Goal: Register for event/course

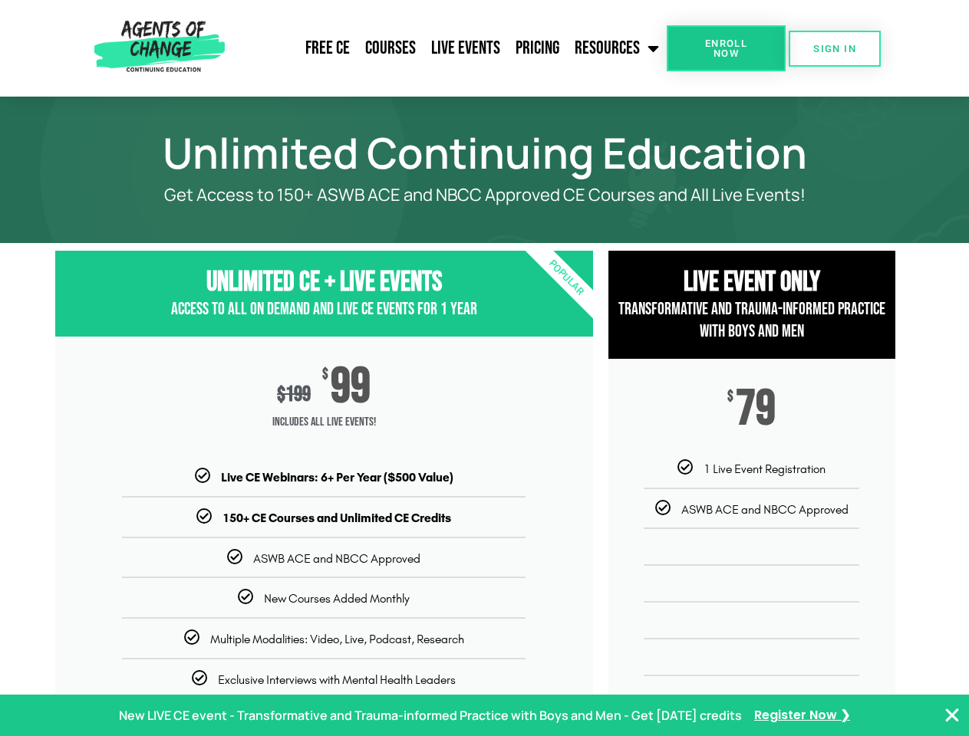
click at [484, 368] on div "$ 199 $ 99 Includes ALL Live Events!" at bounding box center [324, 403] width 538 height 132
click at [617, 48] on link "Resources" at bounding box center [617, 48] width 100 height 38
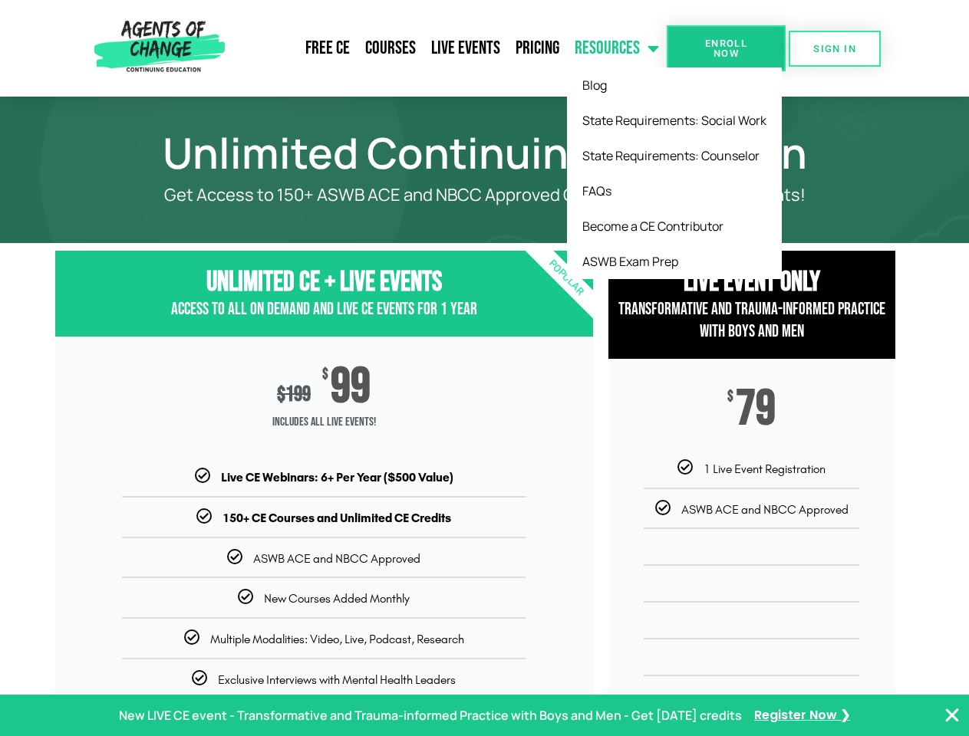
click at [726, 48] on span "Enroll Now" at bounding box center [726, 48] width 70 height 20
click at [834, 48] on span "SIGN IN" at bounding box center [834, 49] width 43 height 10
click at [484, 716] on p "New LIVE CE event - Transformative and Trauma-informed Practice with Boys and M…" at bounding box center [430, 716] width 623 height 22
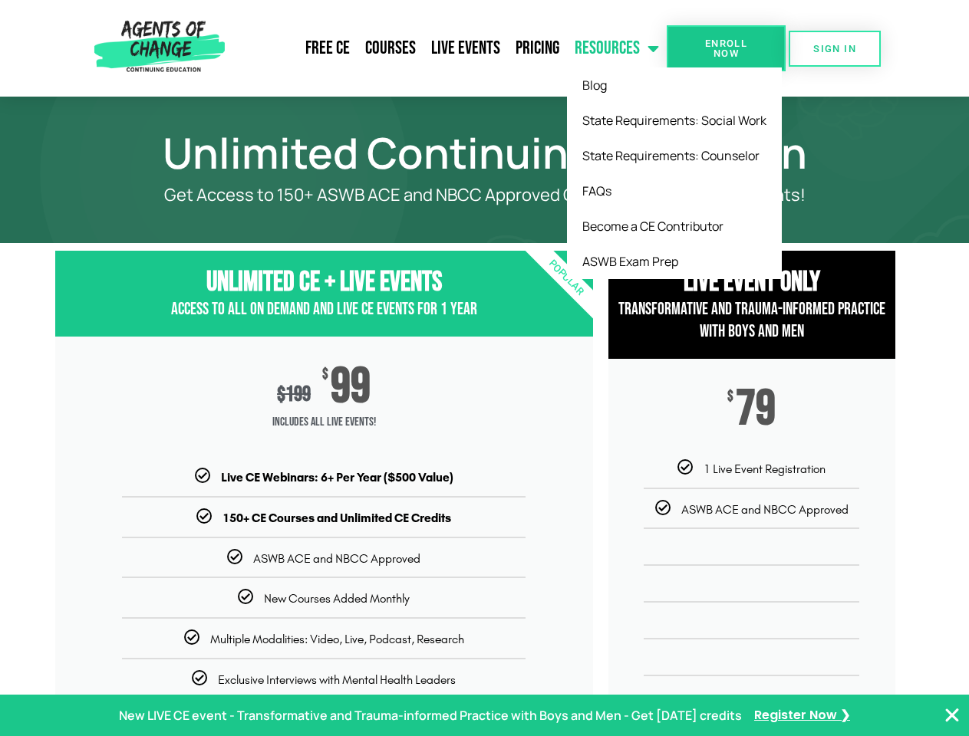
click at [952, 716] on icon "Close Banner" at bounding box center [952, 715] width 18 height 18
